Goal: Information Seeking & Learning: Learn about a topic

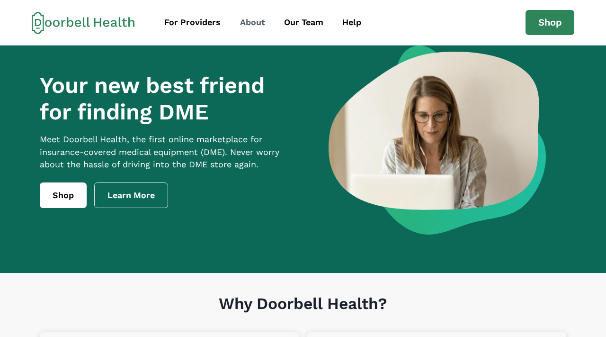
click at [255, 24] on div "About" at bounding box center [252, 22] width 25 height 13
click at [253, 20] on div "About" at bounding box center [252, 22] width 25 height 13
click at [240, 23] on div "About" at bounding box center [252, 22] width 25 height 13
click at [262, 29] on link "About" at bounding box center [253, 22] width 42 height 21
click at [203, 23] on div "For Providers" at bounding box center [192, 22] width 56 height 13
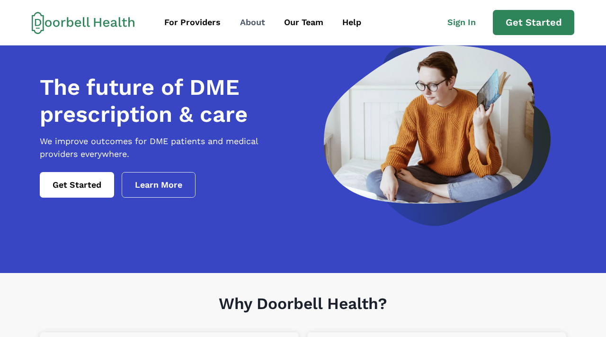
click at [262, 24] on div "About" at bounding box center [252, 22] width 25 height 13
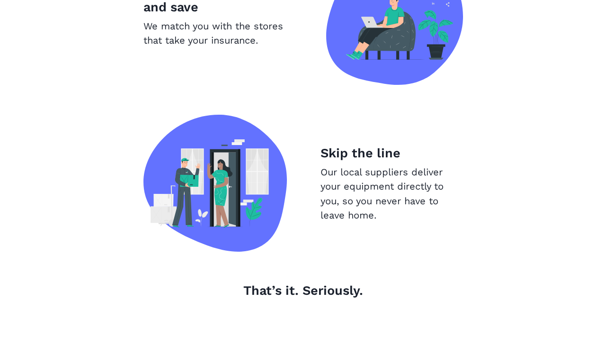
scroll to position [1119, 0]
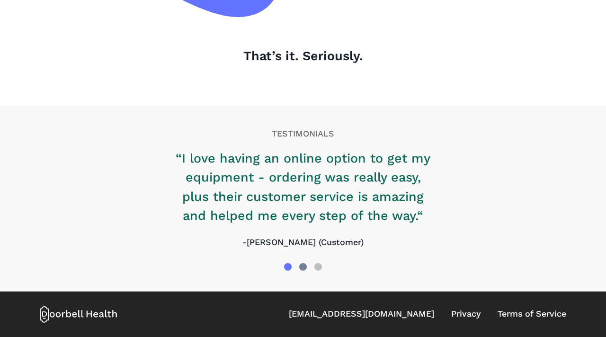
click at [305, 267] on div at bounding box center [303, 267] width 8 height 8
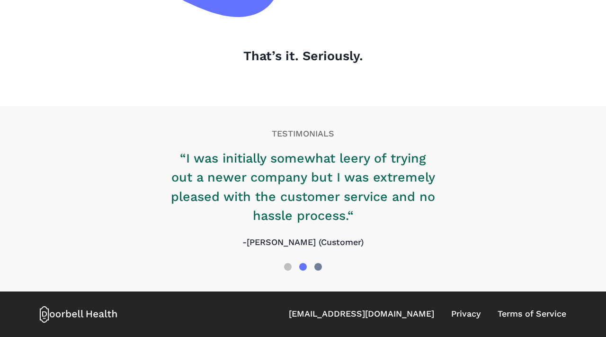
click at [315, 269] on div at bounding box center [318, 267] width 8 height 8
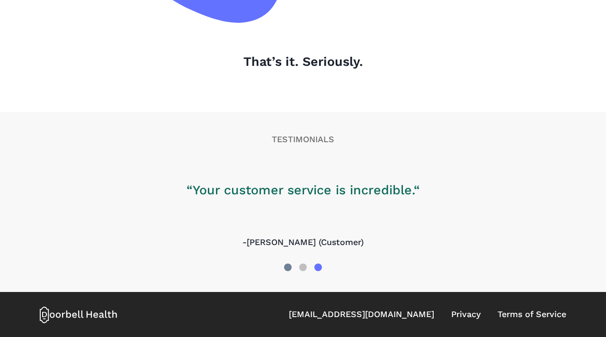
click at [286, 267] on div at bounding box center [288, 267] width 8 height 8
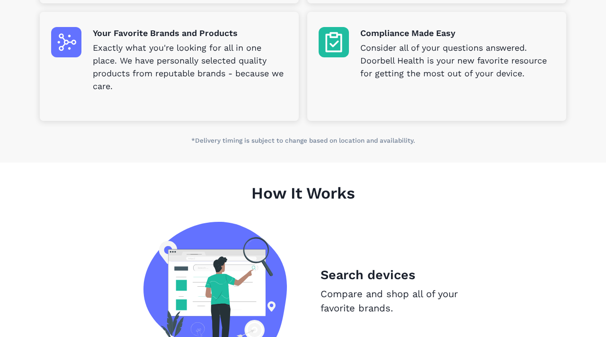
scroll to position [0, 0]
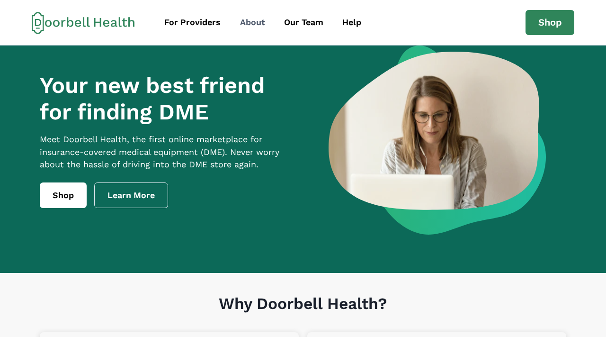
click at [248, 23] on div "About" at bounding box center [252, 22] width 25 height 13
click at [253, 22] on div "About" at bounding box center [252, 22] width 25 height 13
click at [305, 22] on div "Our Team" at bounding box center [303, 22] width 39 height 13
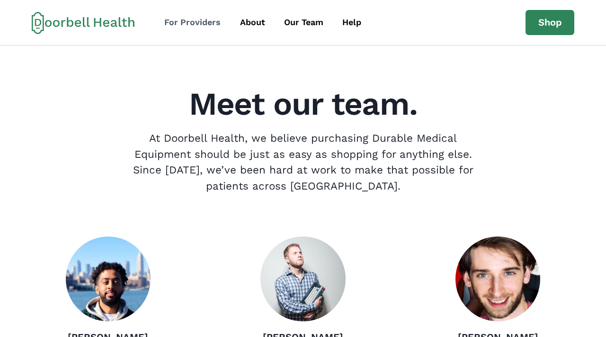
click at [188, 19] on div "For Providers" at bounding box center [192, 22] width 56 height 13
